Goal: Transaction & Acquisition: Book appointment/travel/reservation

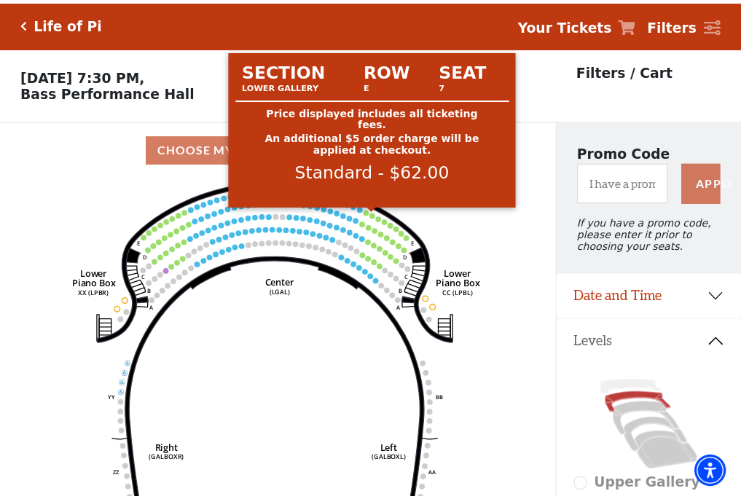
scroll to position [68, 0]
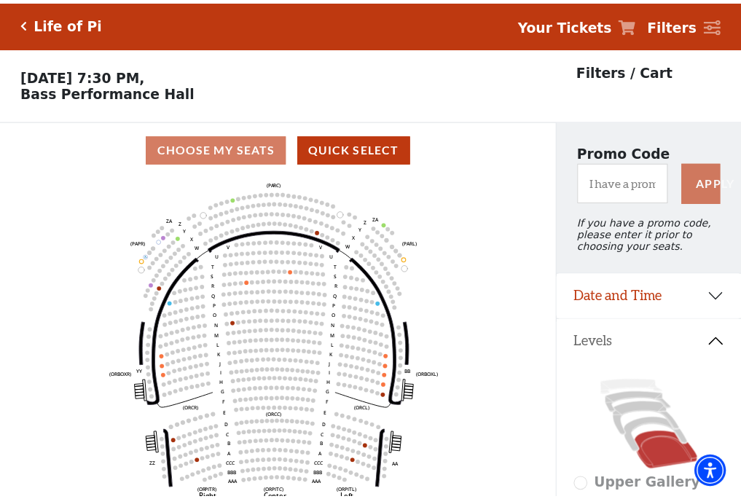
scroll to position [68, 0]
